Goal: Task Accomplishment & Management: Manage account settings

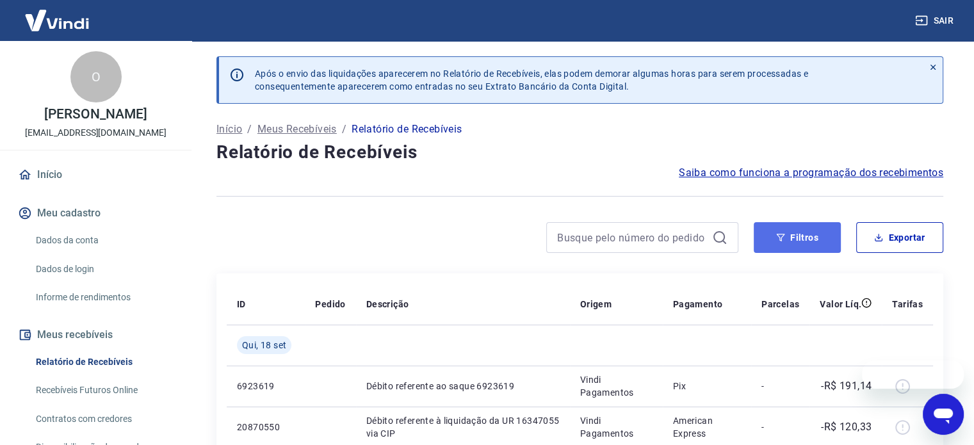
click at [762, 232] on button "Filtros" at bounding box center [797, 237] width 87 height 31
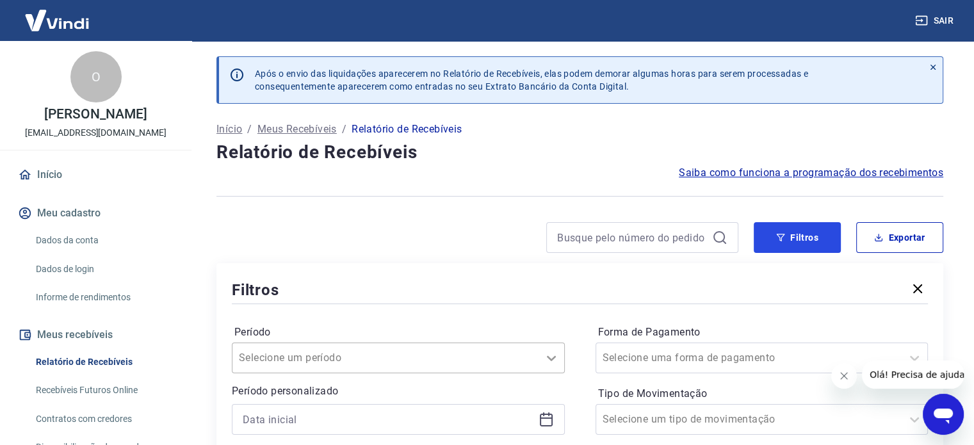
scroll to position [64, 0]
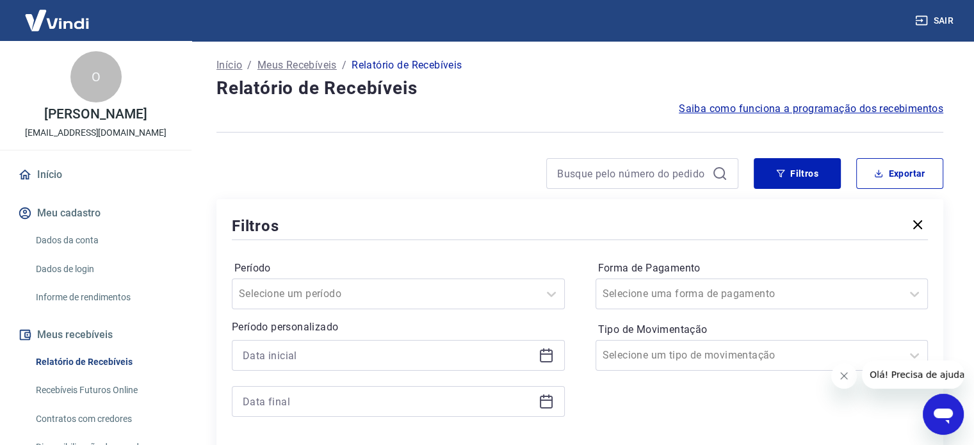
click at [545, 353] on icon at bounding box center [546, 355] width 15 height 15
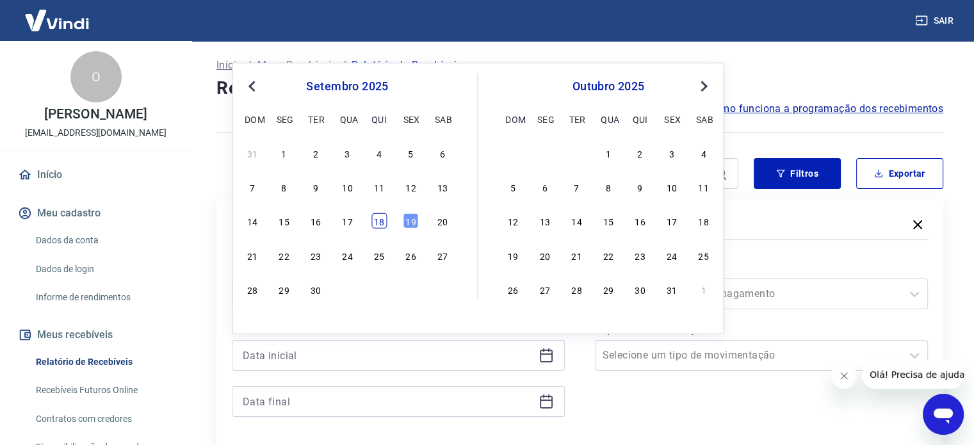
click at [377, 220] on div "18" at bounding box center [378, 220] width 15 height 15
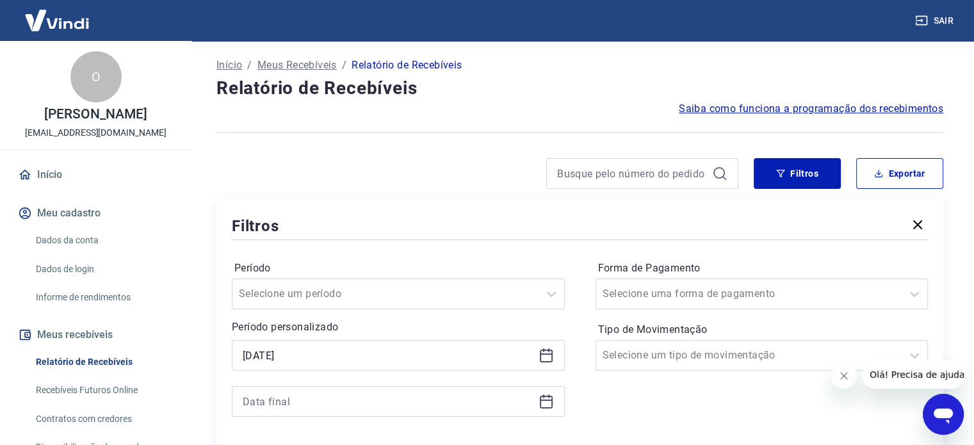
type input "18/09/2025"
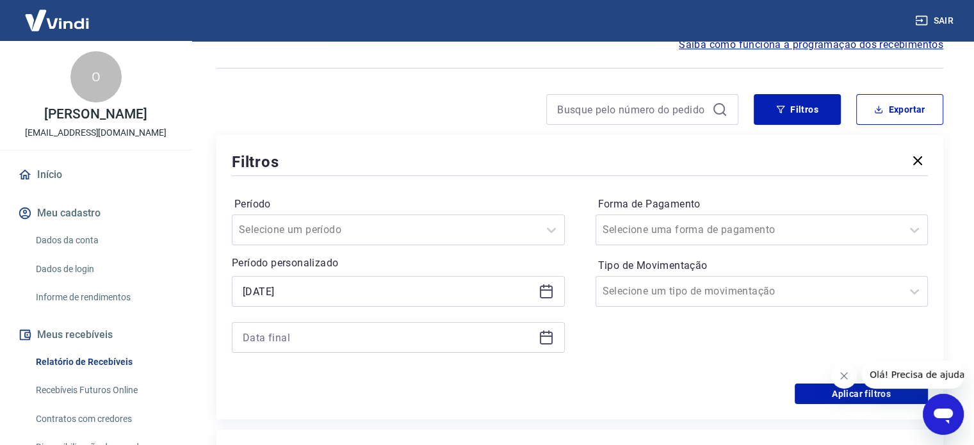
click at [546, 336] on icon at bounding box center [546, 336] width 13 height 1
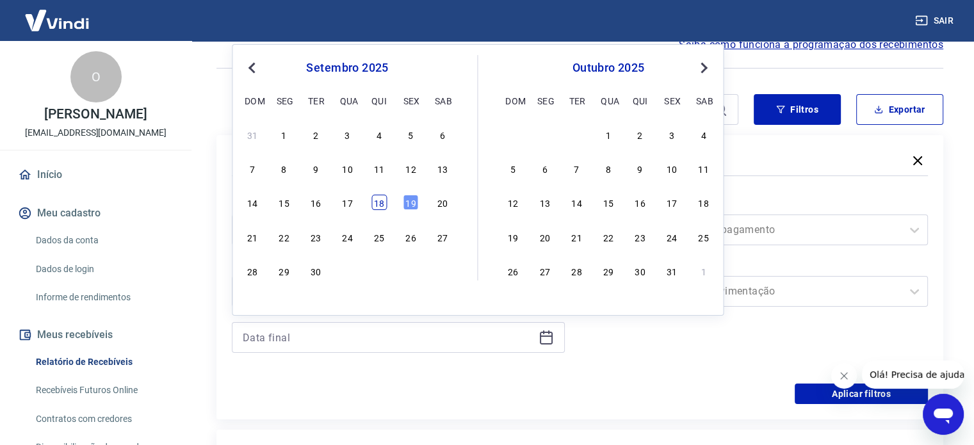
click at [378, 204] on div "18" at bounding box center [378, 202] width 15 height 15
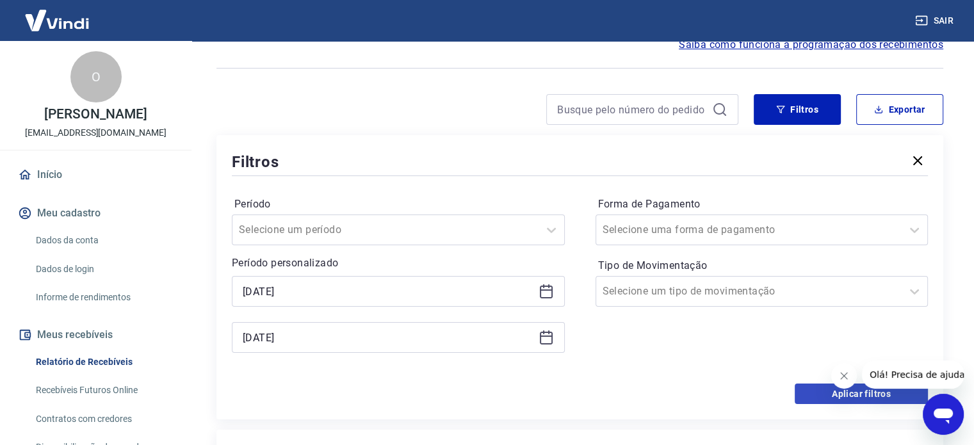
type input "18/09/2025"
drag, startPoint x: 823, startPoint y: 391, endPoint x: 433, endPoint y: 262, distance: 410.9
click at [823, 391] on button "Aplicar filtros" at bounding box center [861, 394] width 133 height 20
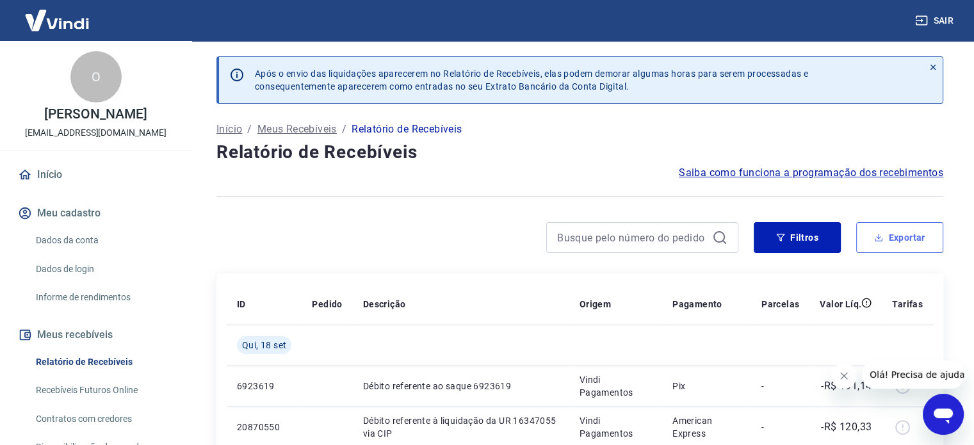
click at [916, 227] on button "Exportar" at bounding box center [899, 237] width 87 height 31
type input "18/09/2025"
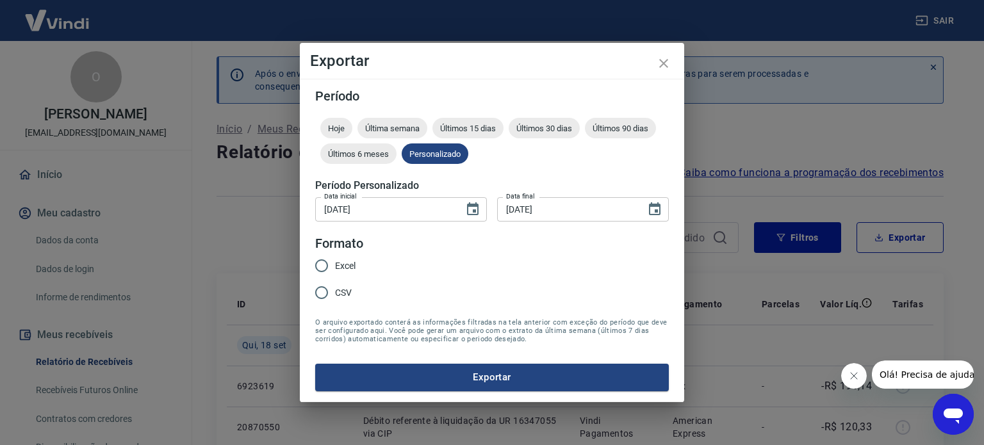
click at [315, 255] on input "Excel" at bounding box center [321, 265] width 27 height 27
radio input "true"
drag, startPoint x: 491, startPoint y: 362, endPoint x: 493, endPoint y: 370, distance: 8.1
click at [491, 362] on form "Período Hoje Última semana Últimos 15 dias Últimos 30 dias Últimos 90 dias Últi…" at bounding box center [491, 240] width 353 height 301
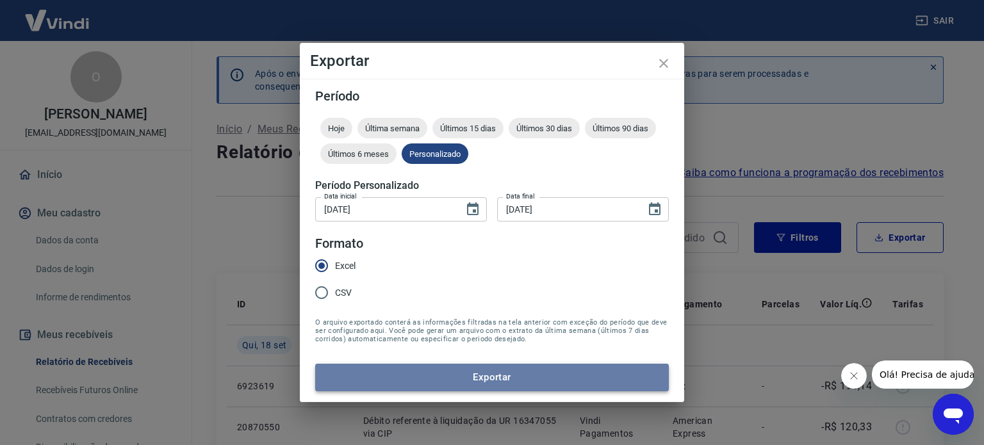
click at [494, 373] on button "Exportar" at bounding box center [491, 377] width 353 height 27
